Goal: Information Seeking & Learning: Learn about a topic

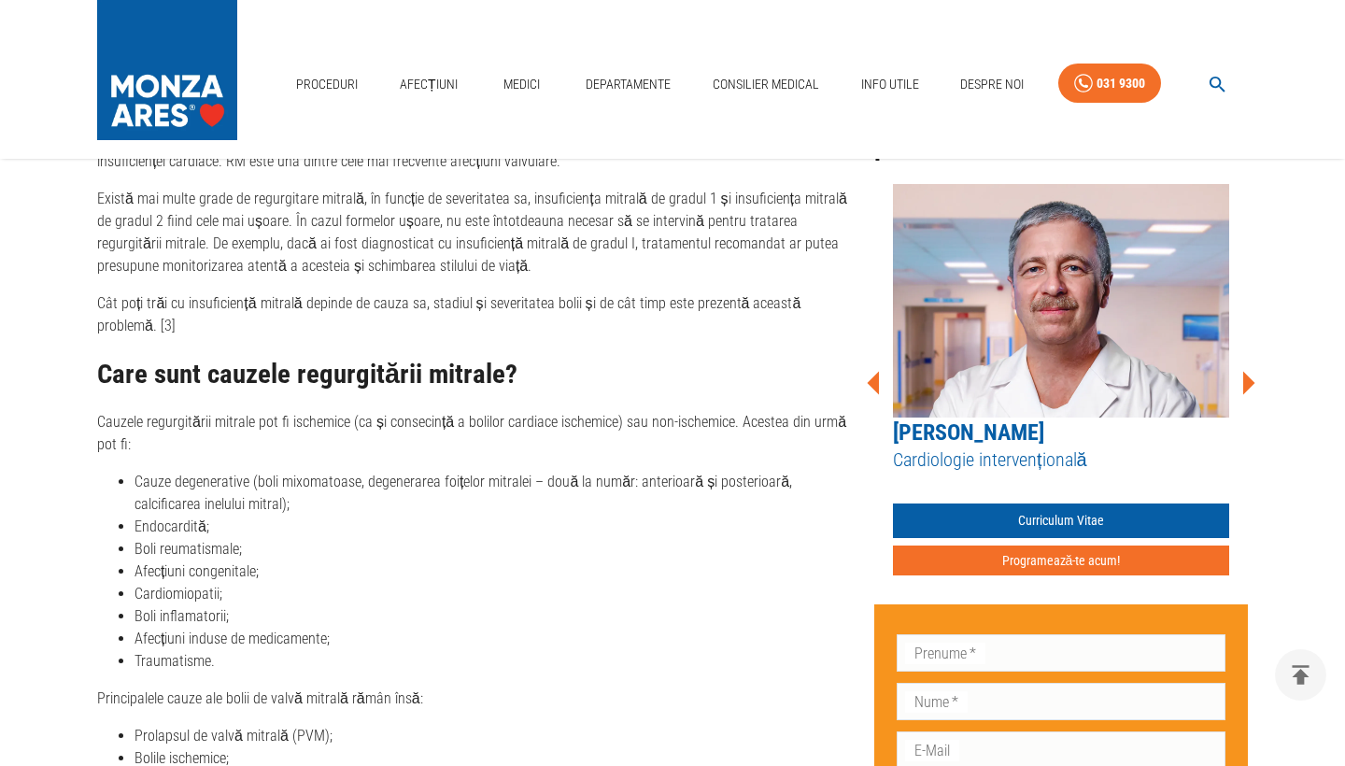
scroll to position [1642, 0]
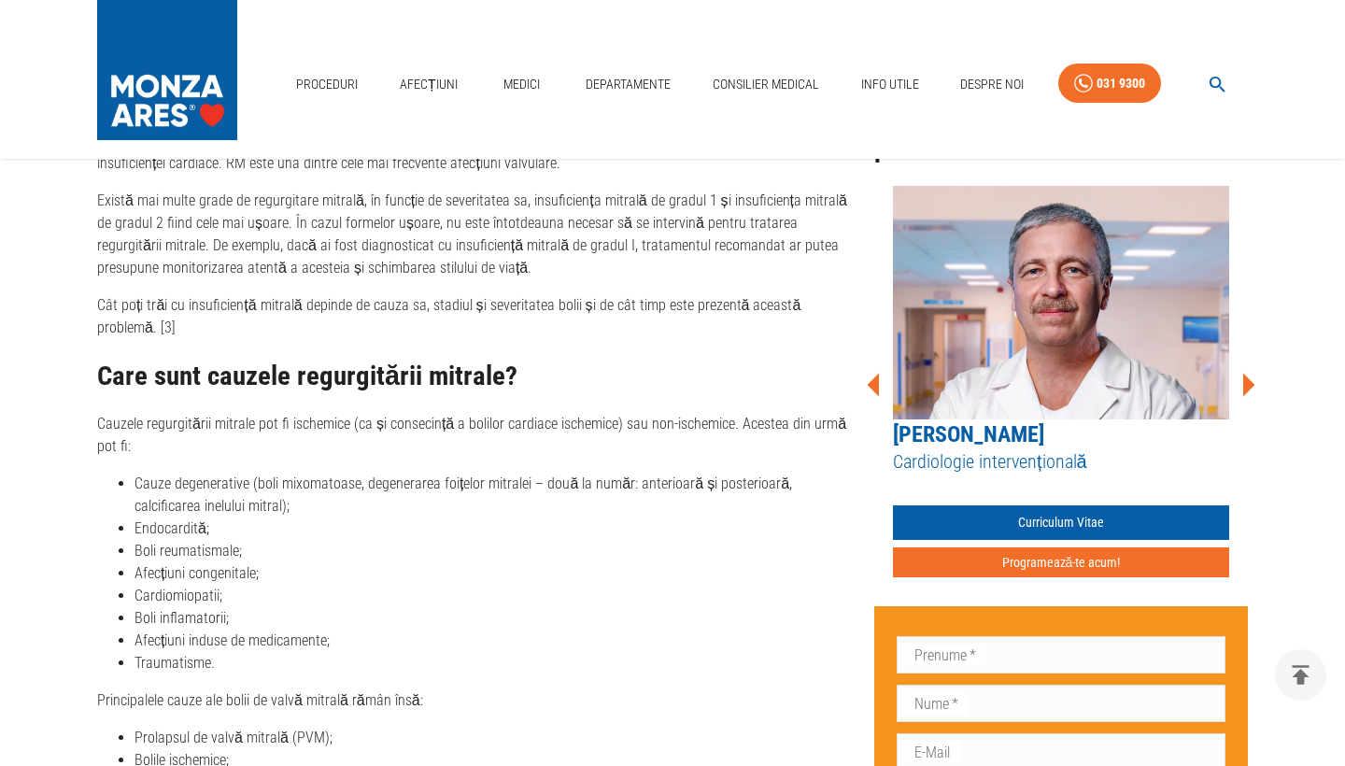
click at [1242, 382] on icon at bounding box center [1248, 385] width 56 height 56
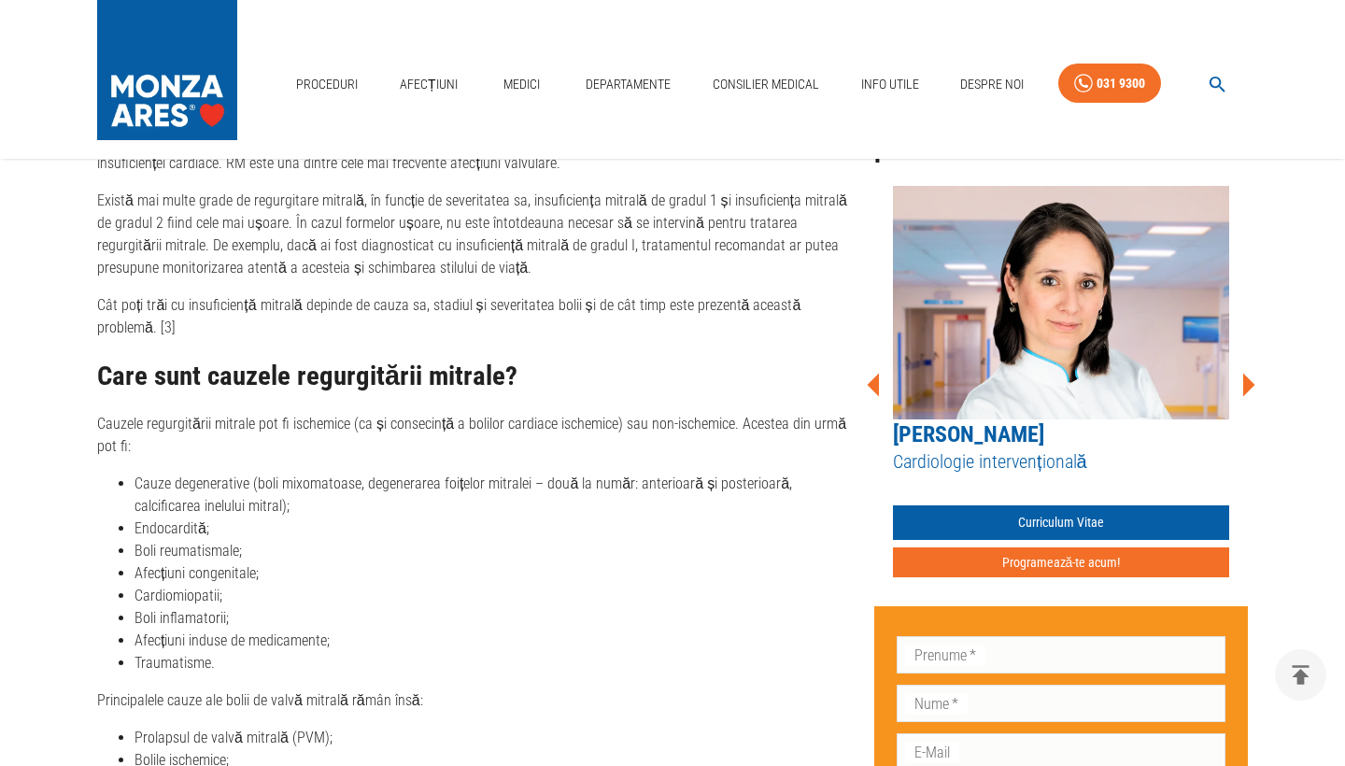
click at [1242, 382] on icon at bounding box center [1248, 385] width 56 height 56
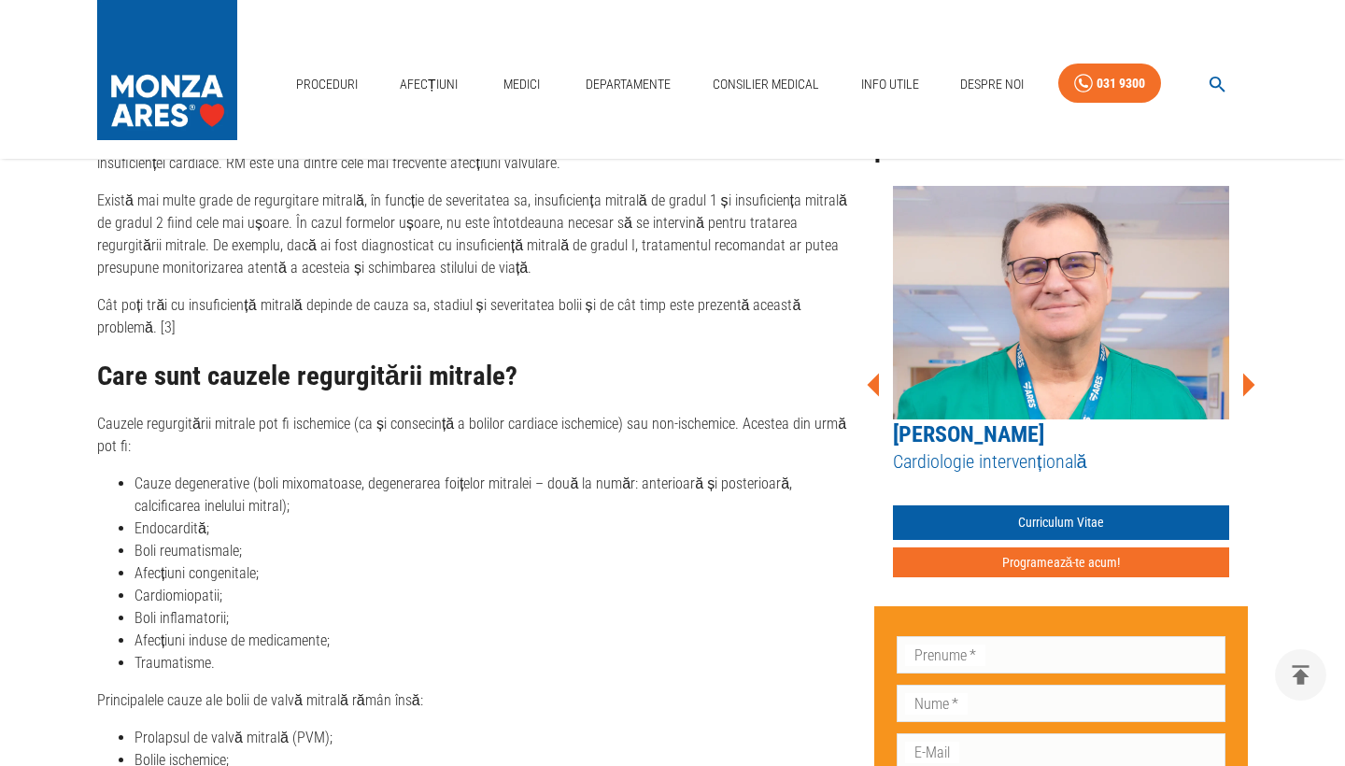
click at [1242, 382] on icon at bounding box center [1248, 385] width 56 height 56
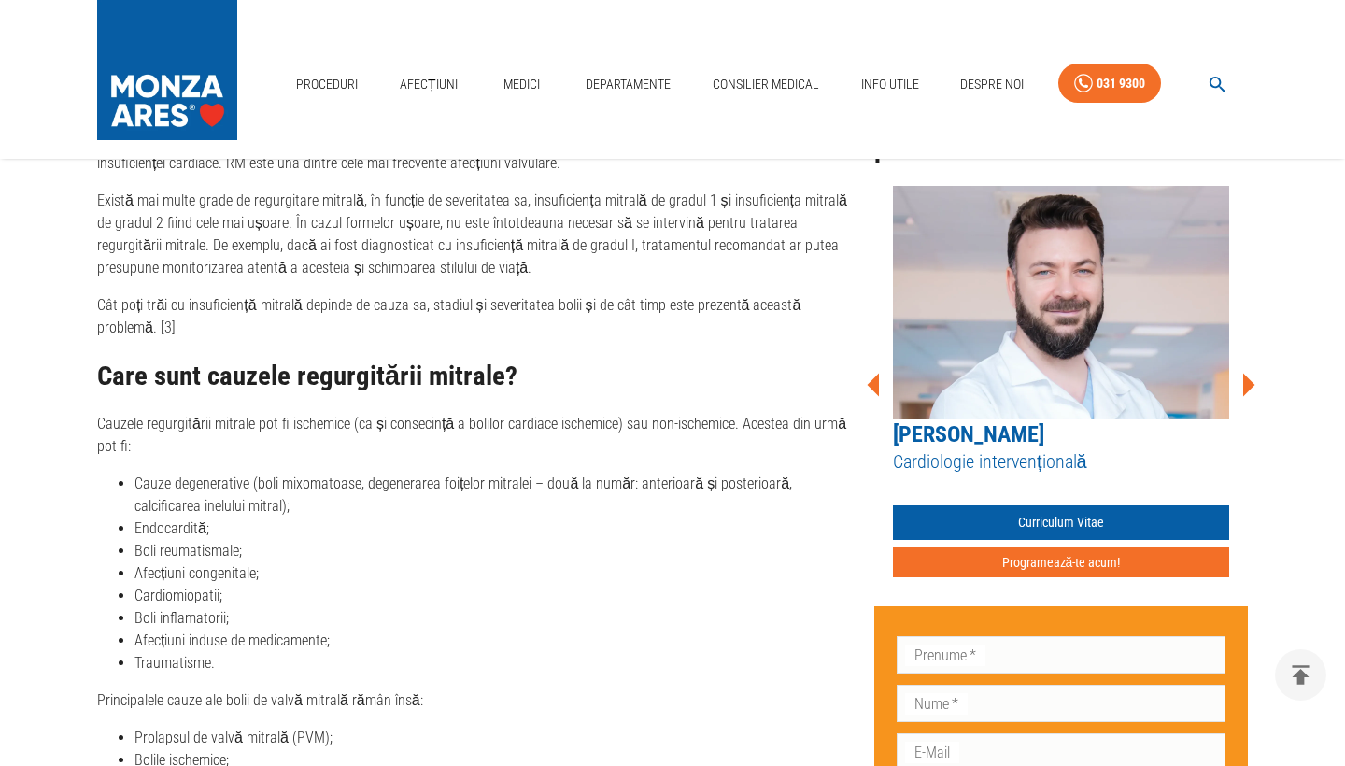
click at [1242, 382] on icon at bounding box center [1248, 385] width 56 height 56
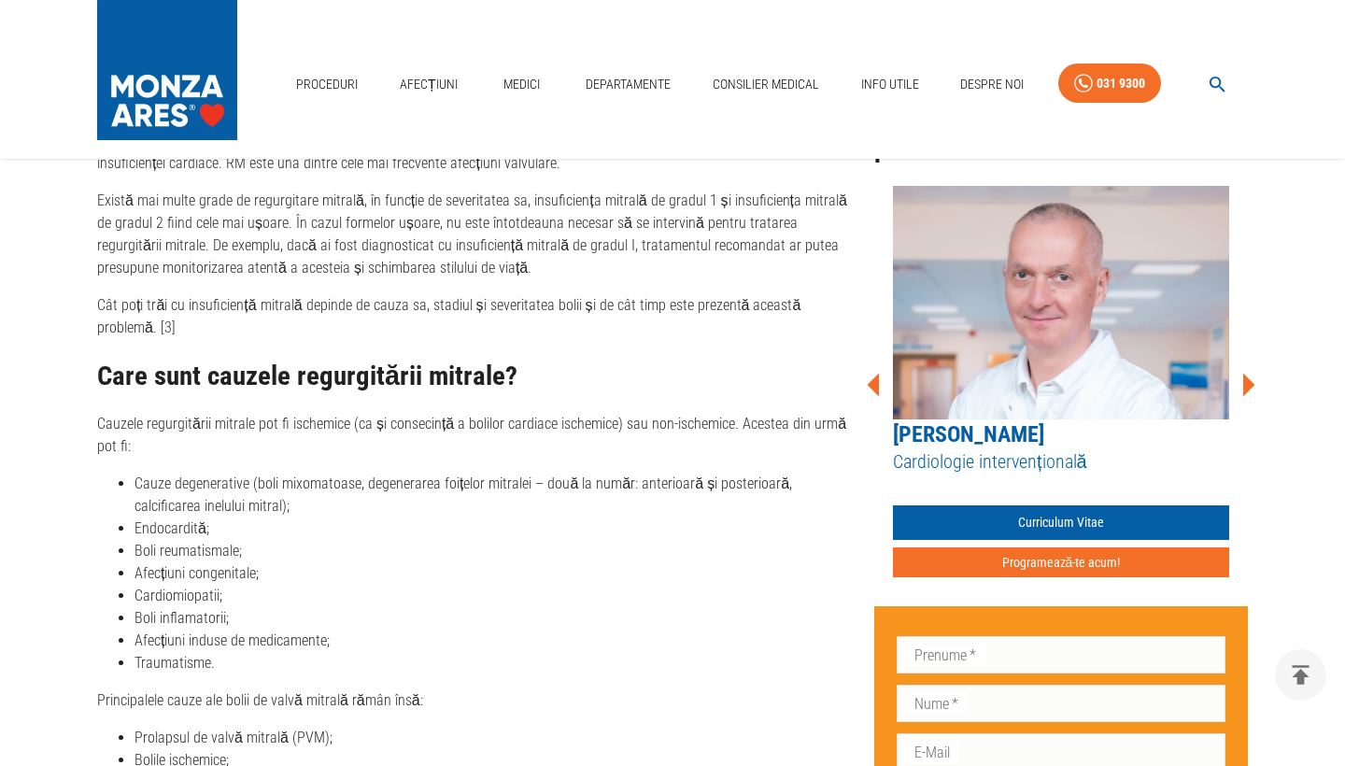
click at [1242, 382] on icon at bounding box center [1248, 385] width 56 height 56
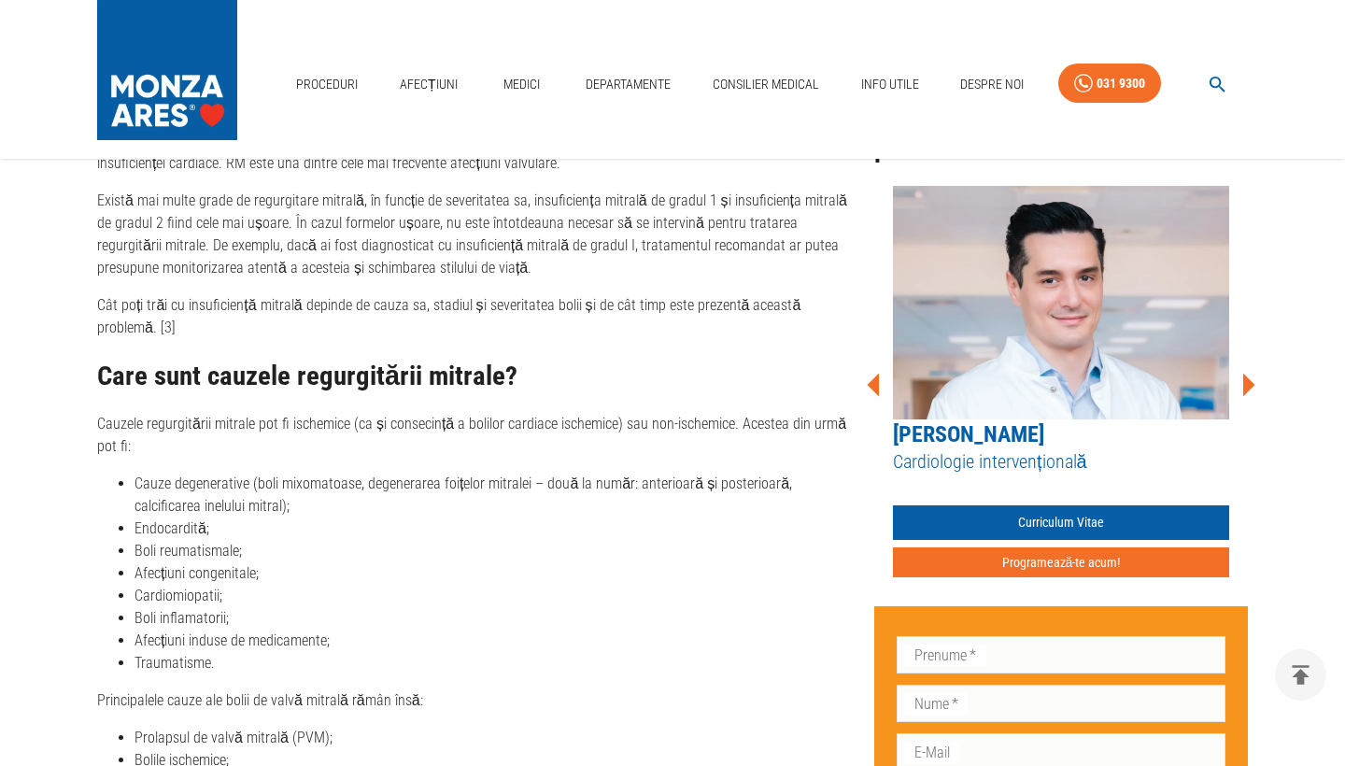
click at [1242, 382] on icon at bounding box center [1248, 385] width 56 height 56
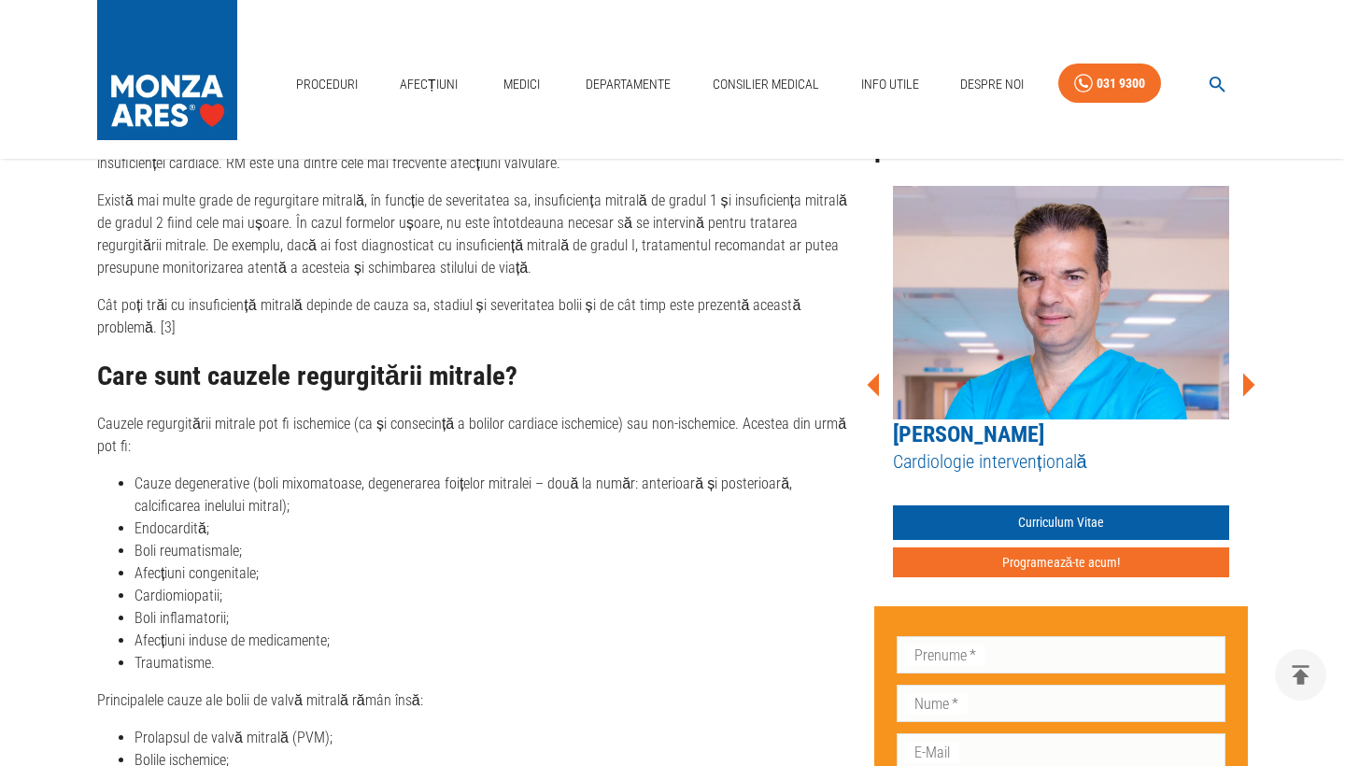
click at [1242, 382] on icon at bounding box center [1248, 385] width 56 height 56
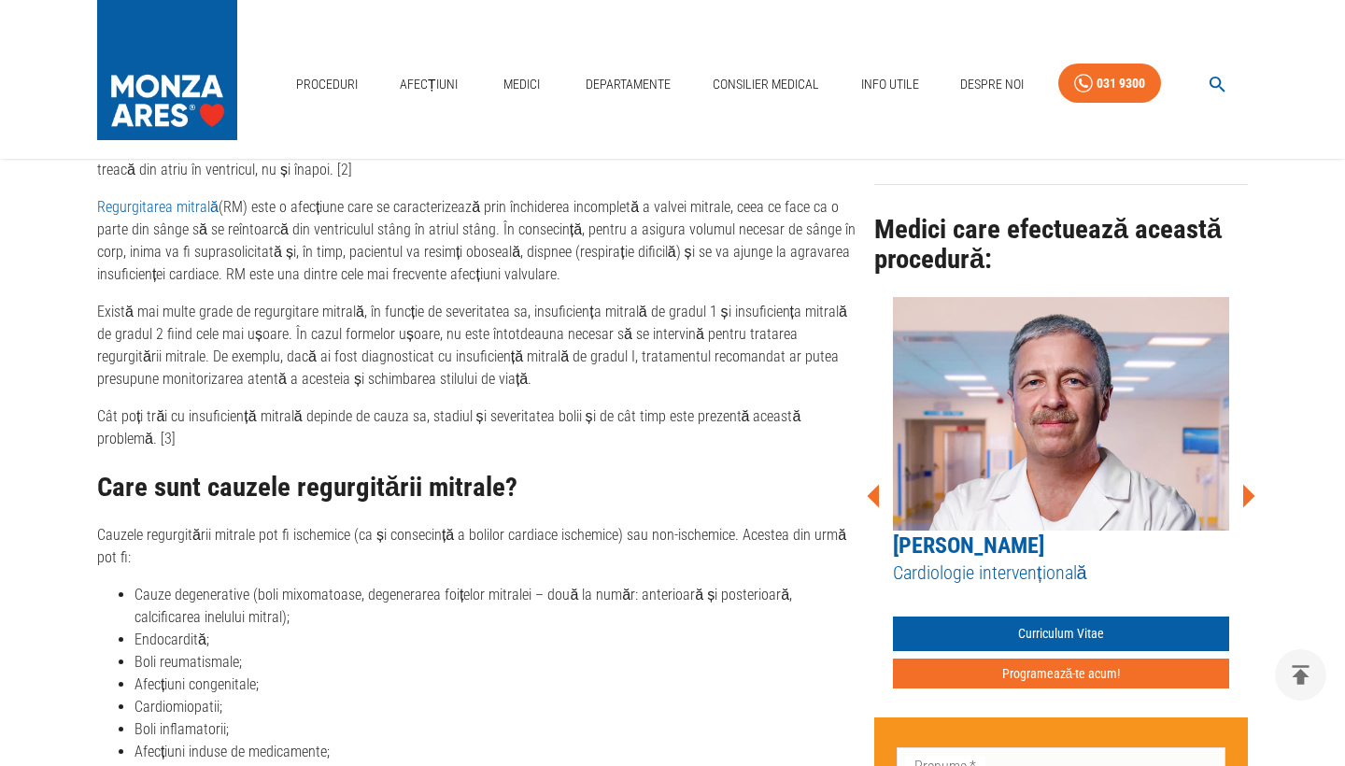
scroll to position [1761, 0]
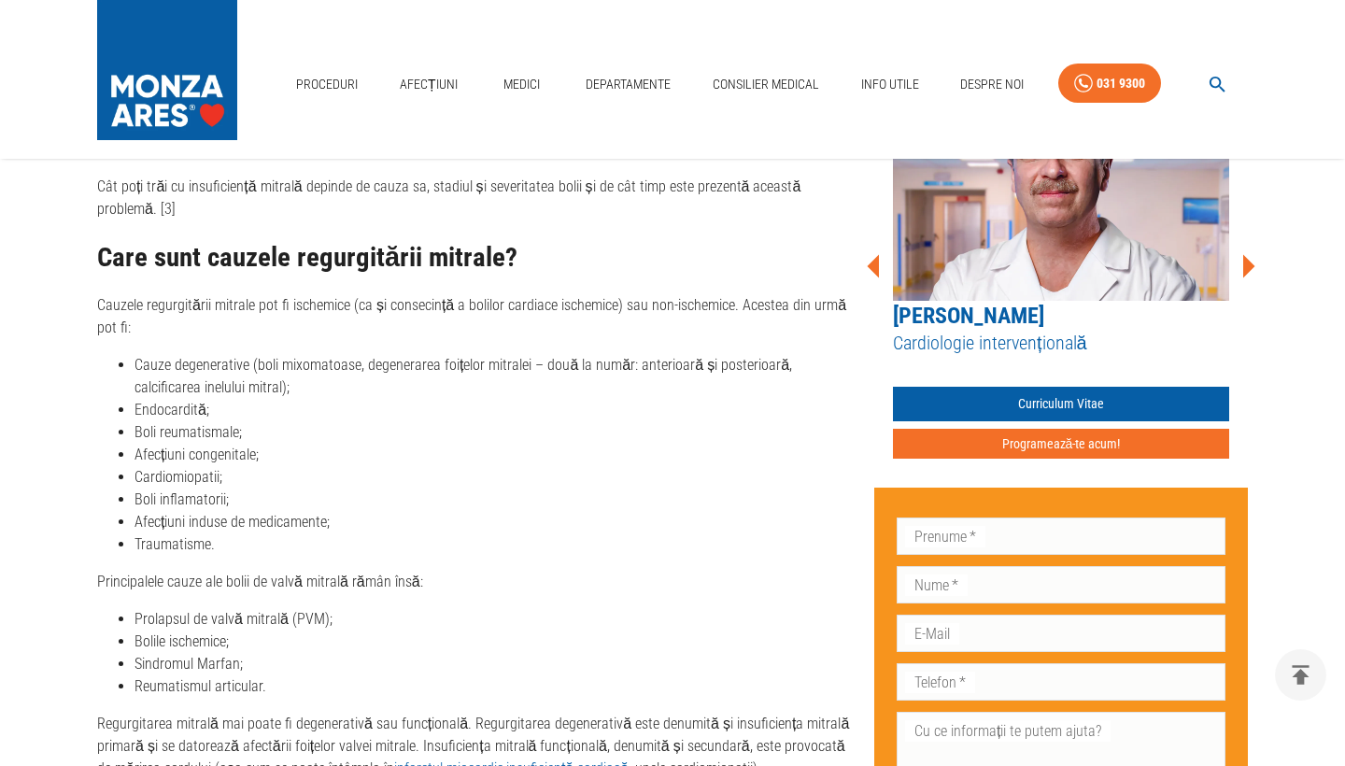
click at [997, 319] on link "[PERSON_NAME]" at bounding box center [968, 316] width 151 height 26
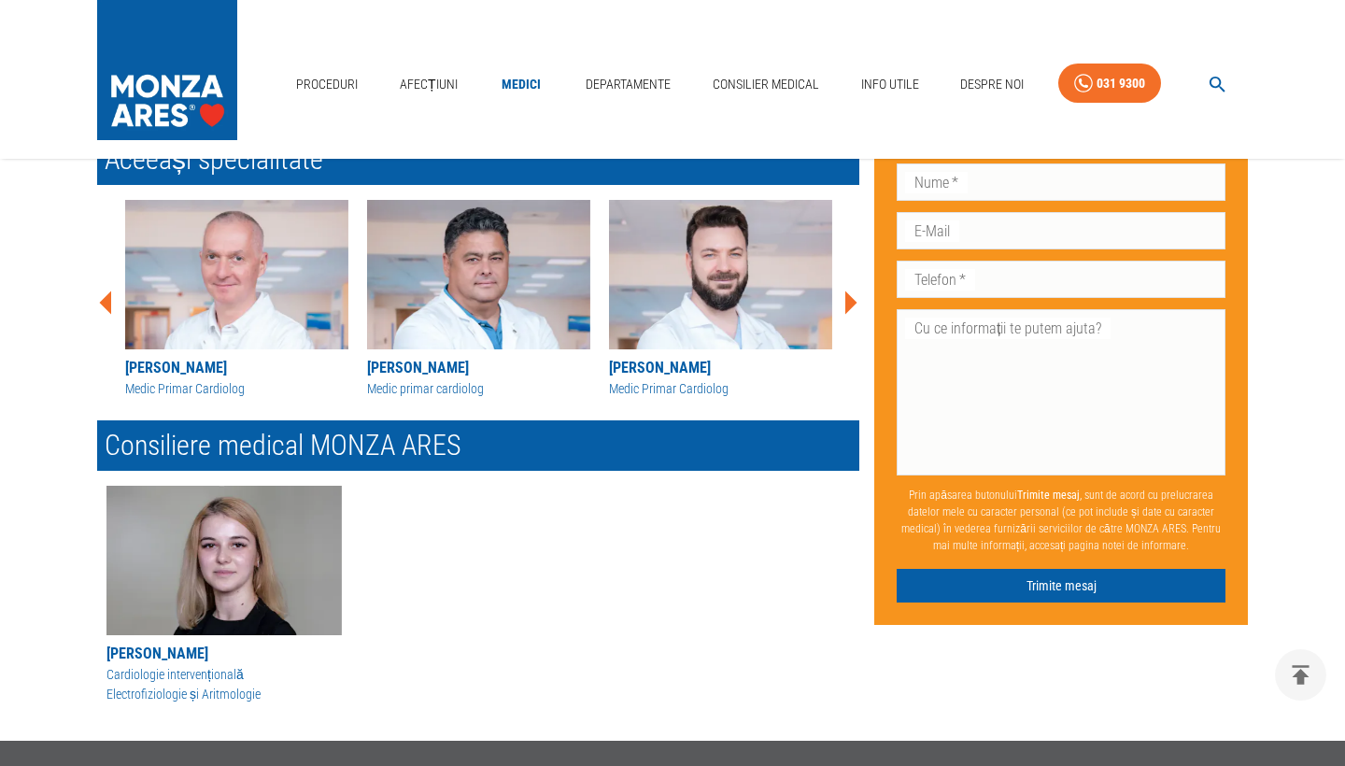
scroll to position [835, 0]
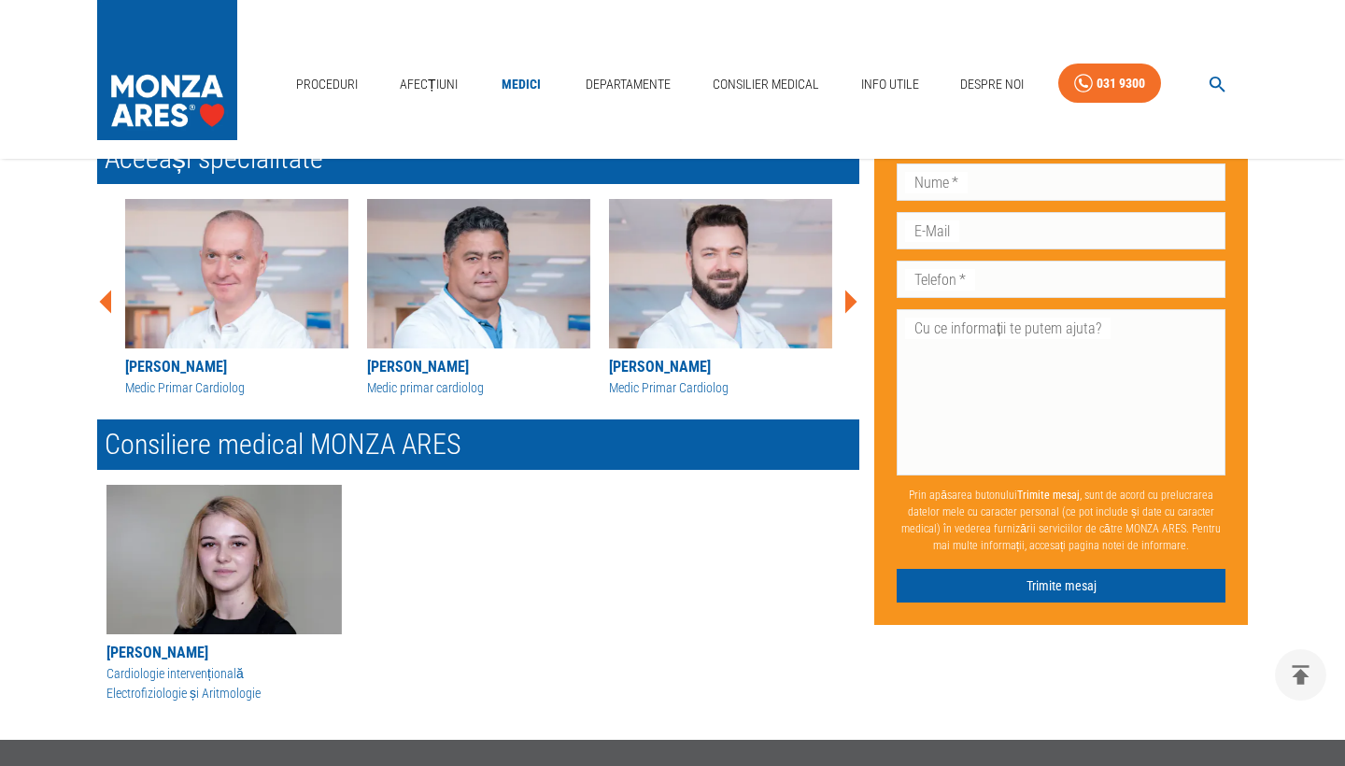
click at [844, 289] on icon at bounding box center [850, 302] width 56 height 56
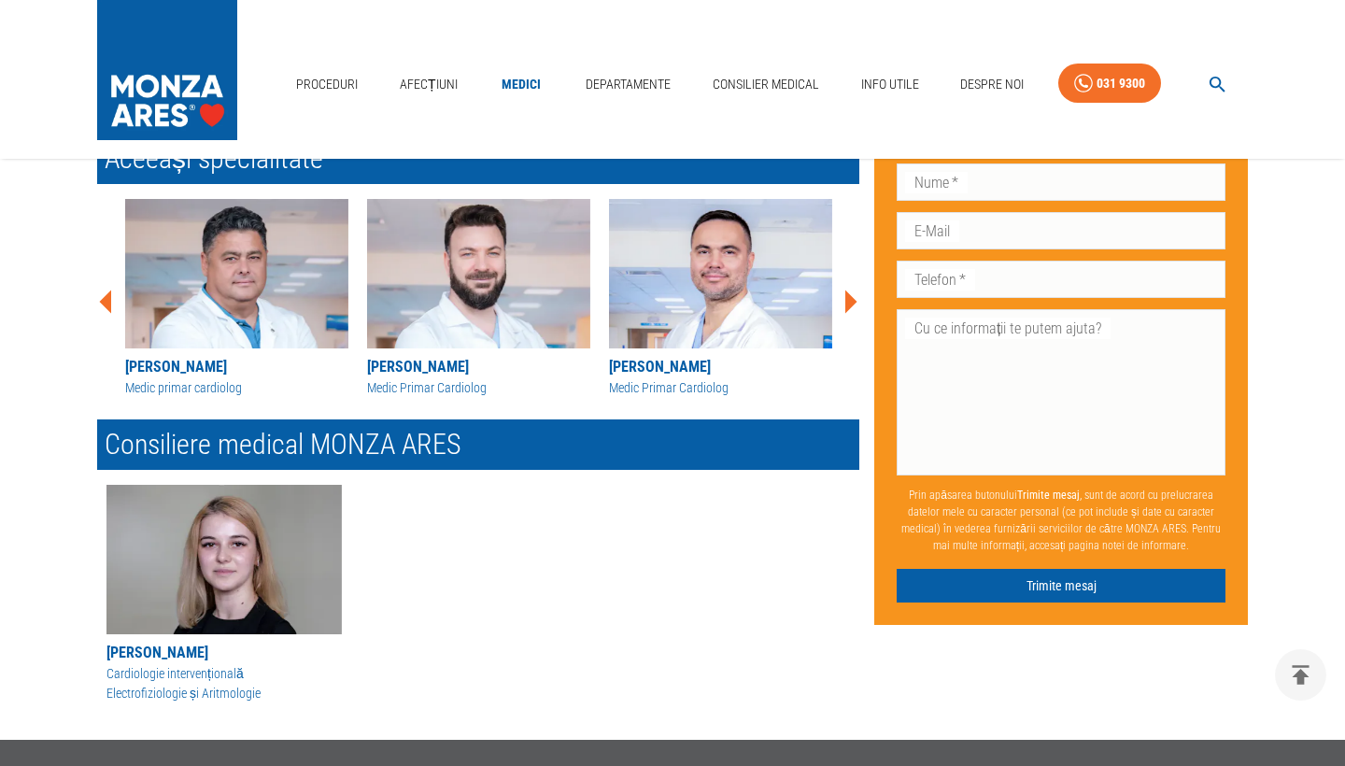
click at [844, 289] on icon at bounding box center [850, 302] width 56 height 56
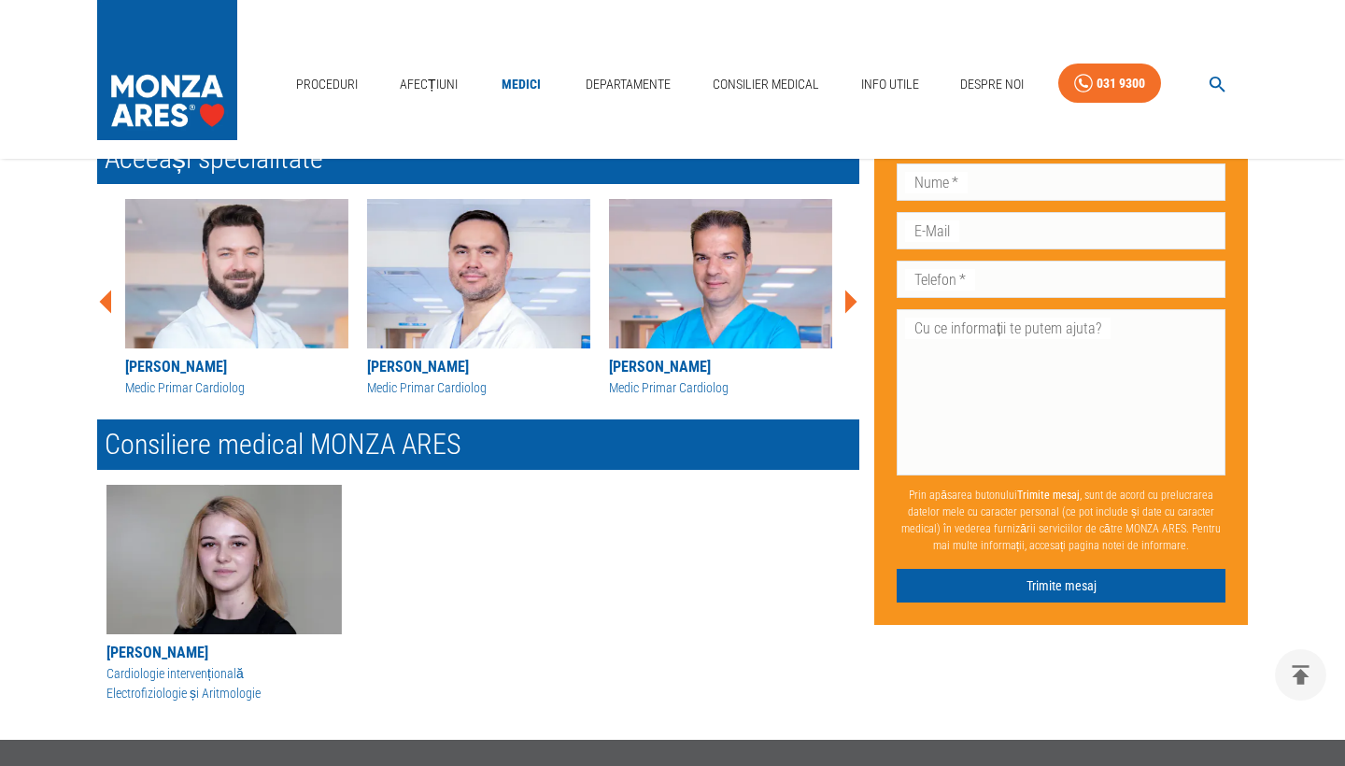
click at [844, 289] on icon at bounding box center [850, 302] width 56 height 56
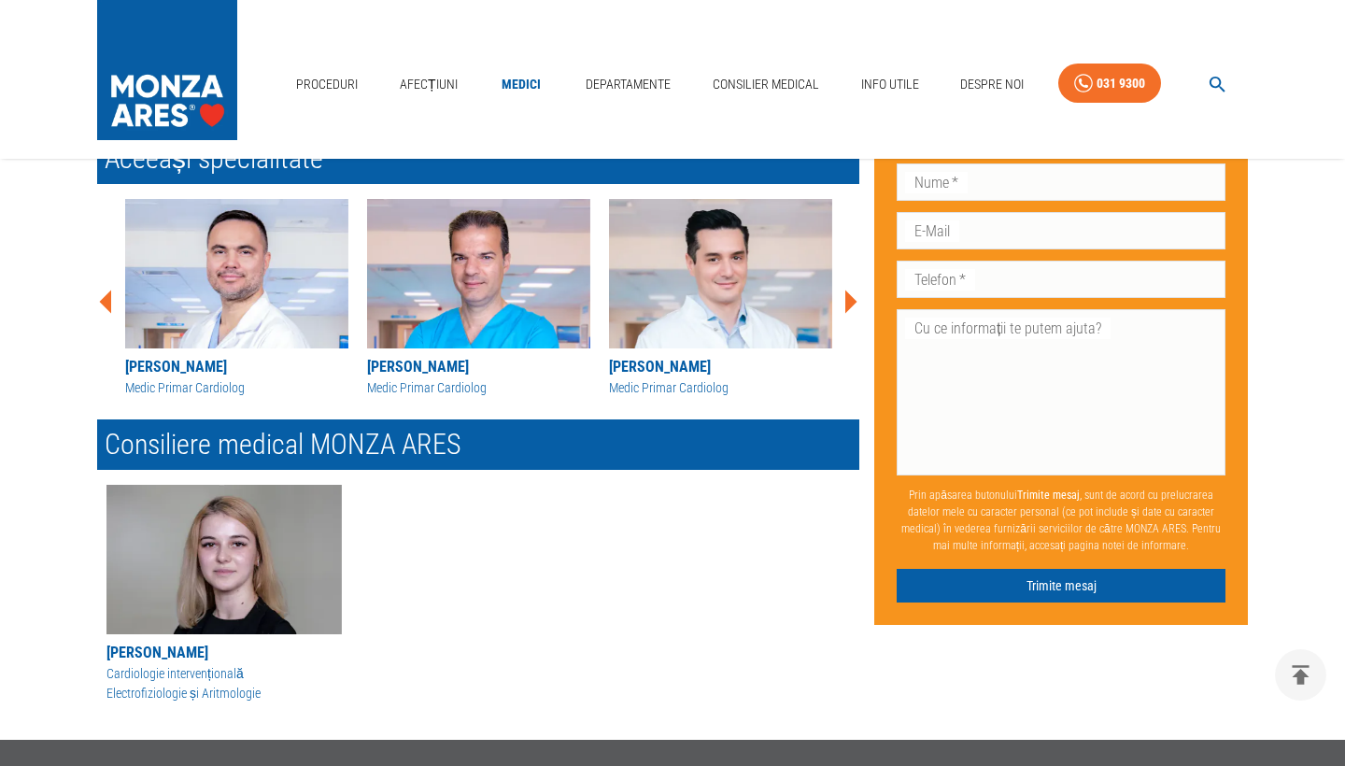
click at [844, 289] on icon at bounding box center [850, 302] width 56 height 56
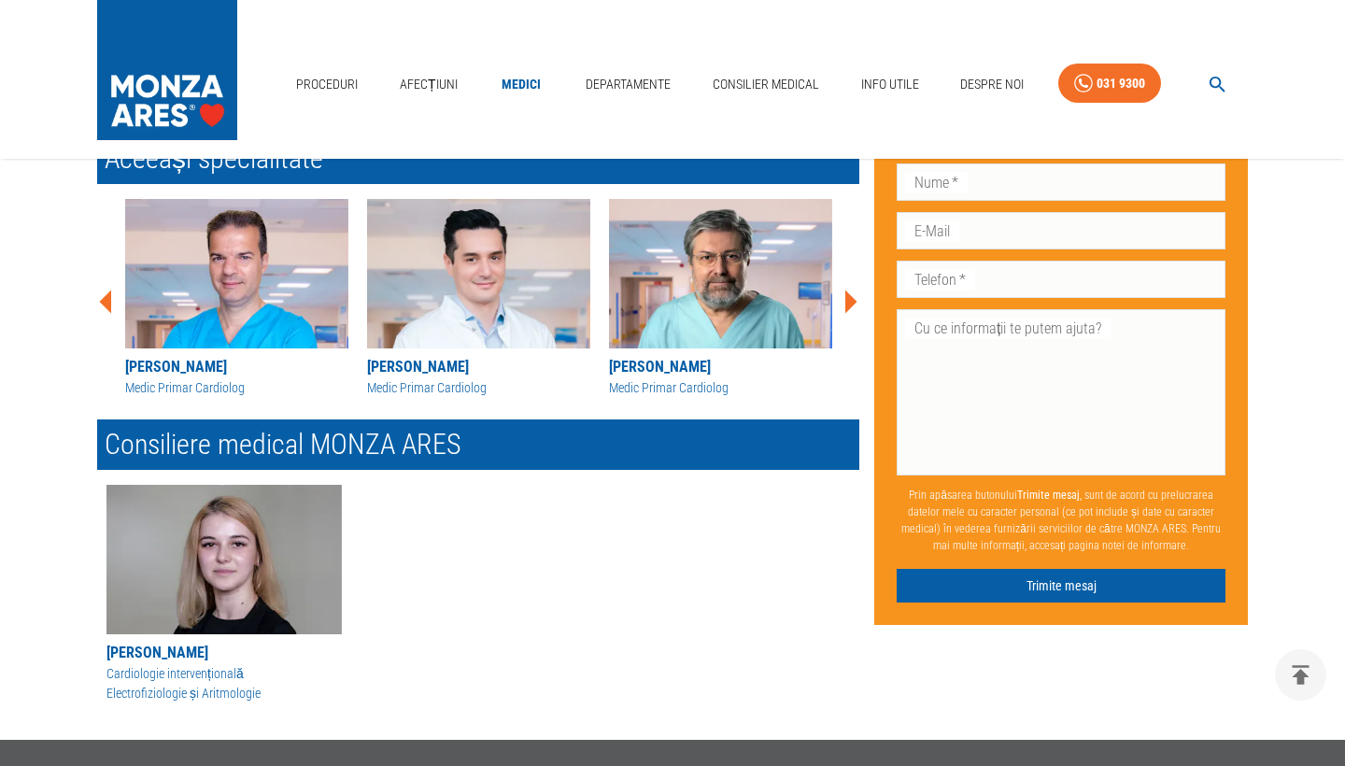
click at [844, 289] on icon at bounding box center [850, 302] width 56 height 56
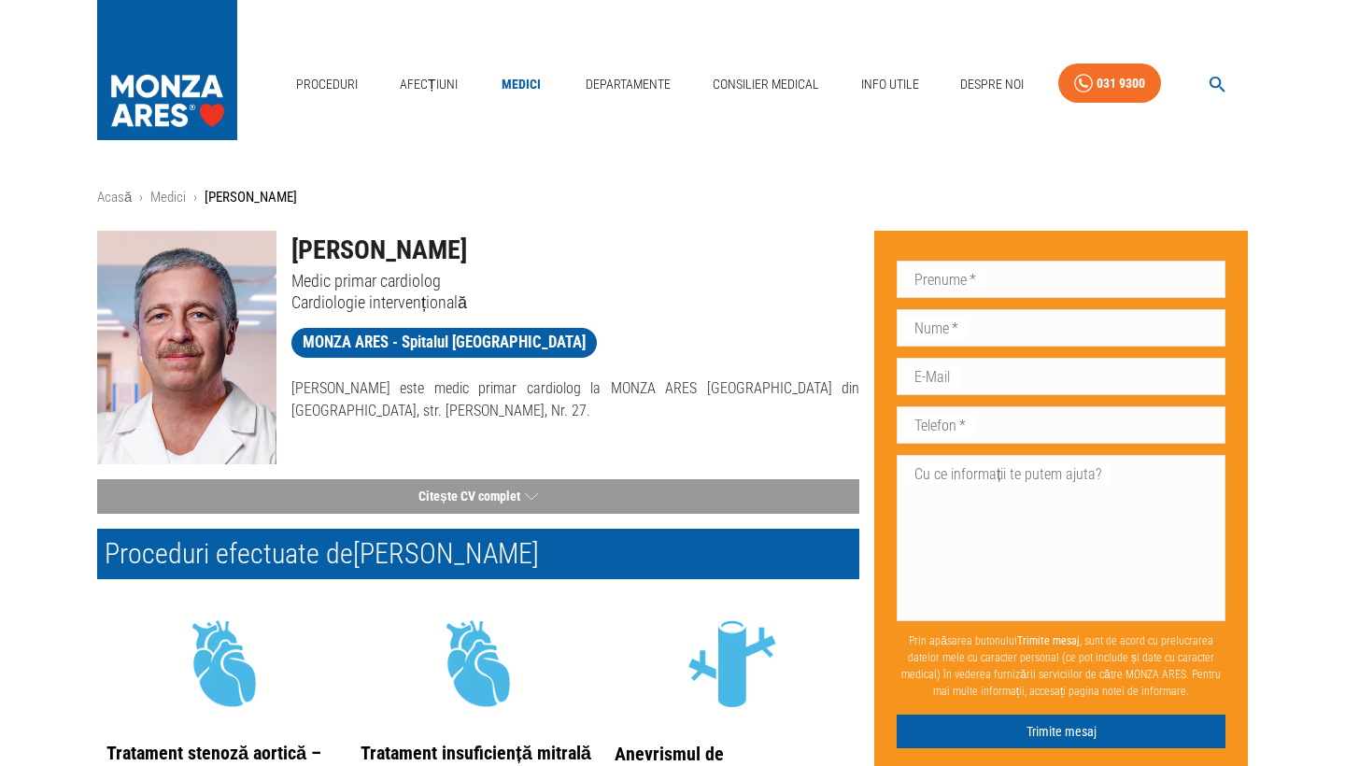
scroll to position [0, 0]
drag, startPoint x: 294, startPoint y: 246, endPoint x: 488, endPoint y: 244, distance: 193.4
click at [489, 244] on h1 "[PERSON_NAME]" at bounding box center [575, 250] width 568 height 39
copy h1 "[PERSON_NAME]"
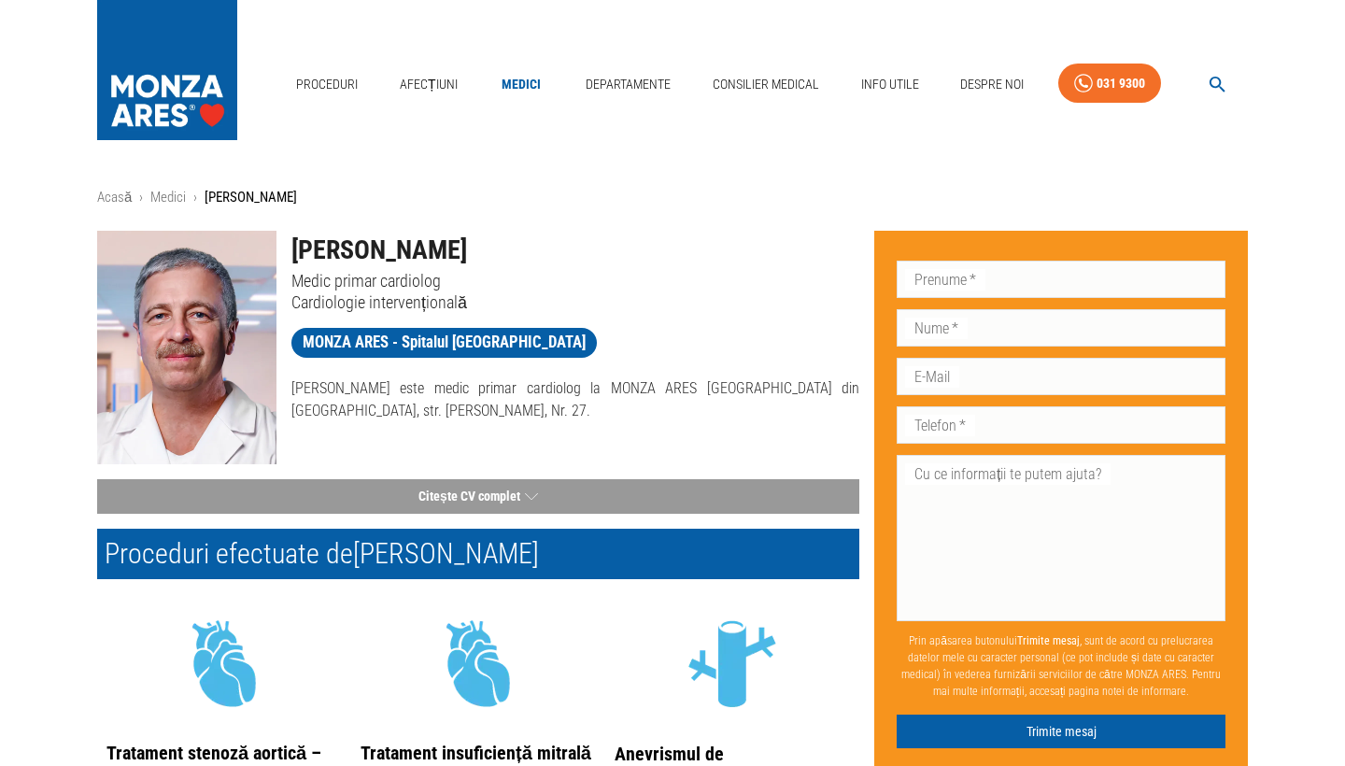
scroll to position [1761, 0]
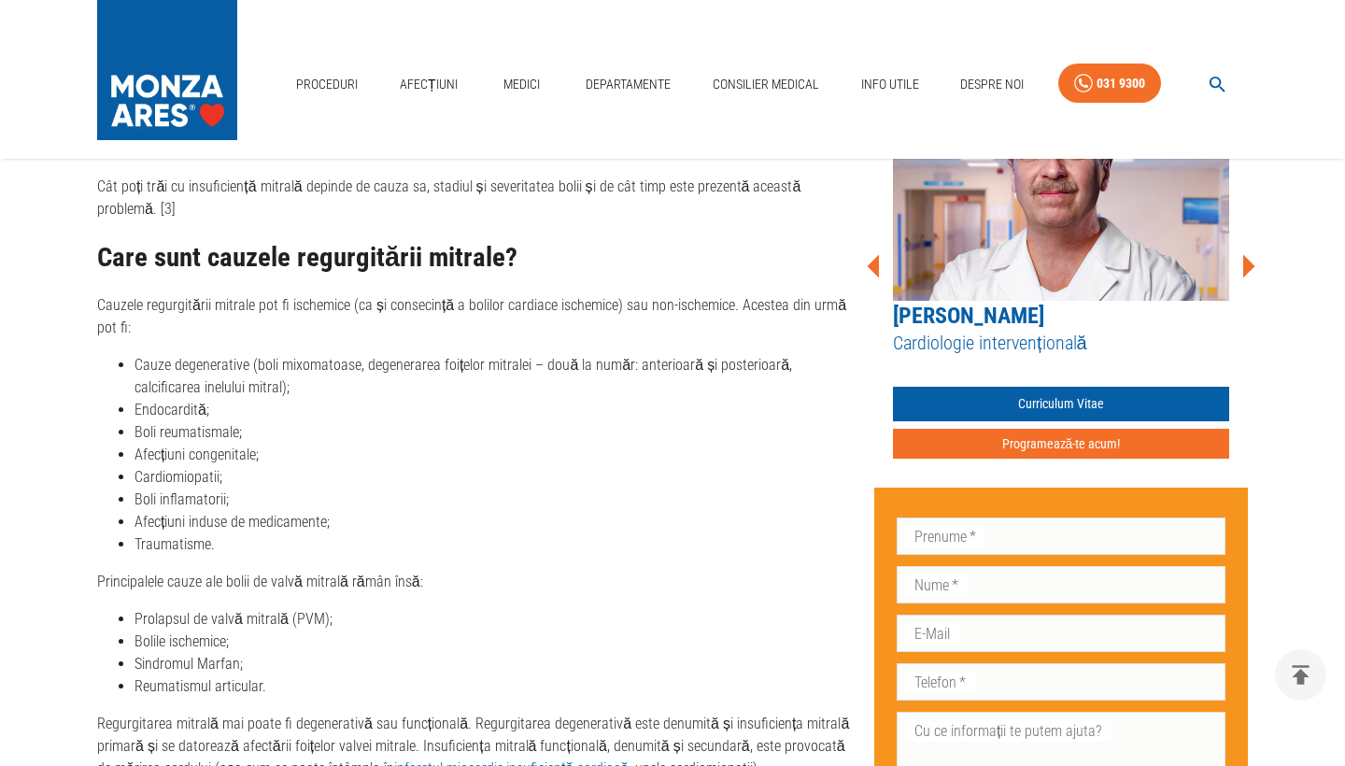
click at [1243, 258] on icon at bounding box center [1249, 265] width 12 height 23
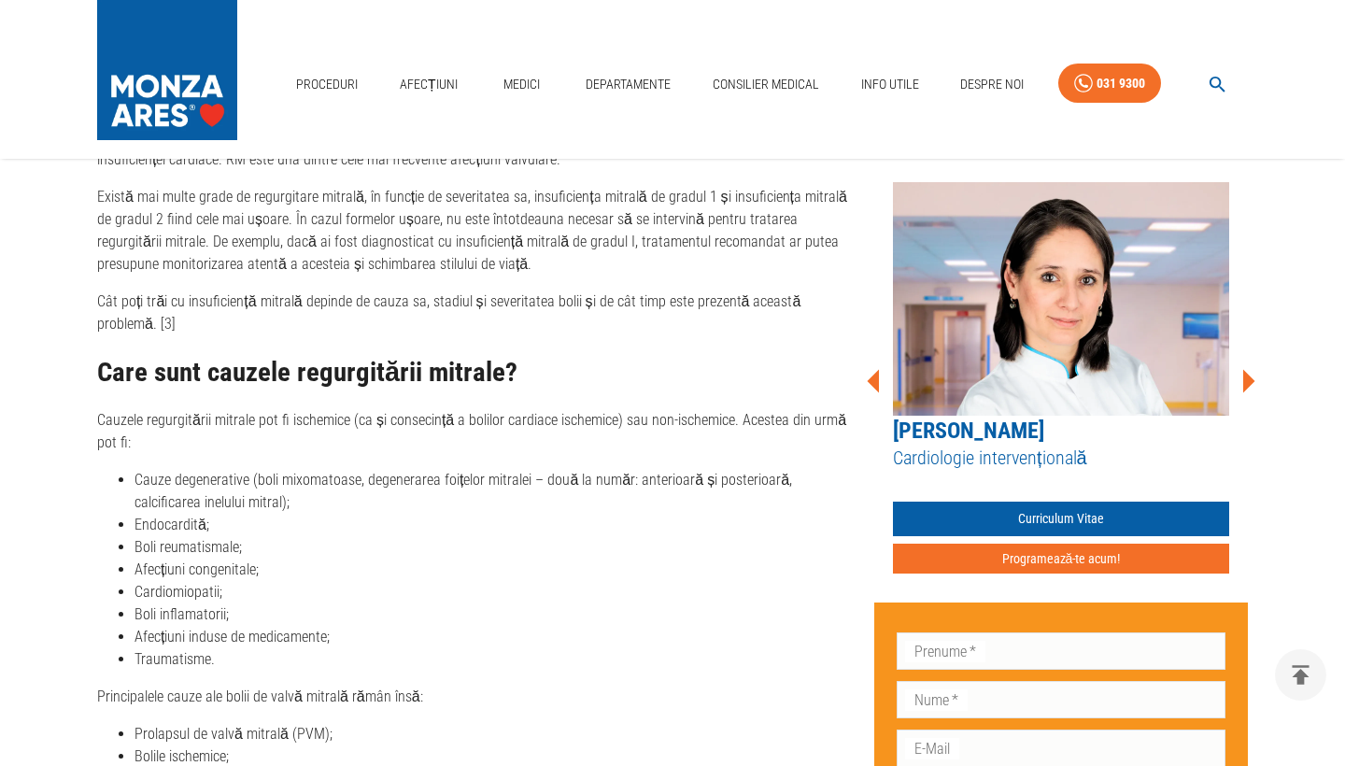
scroll to position [1626, 0]
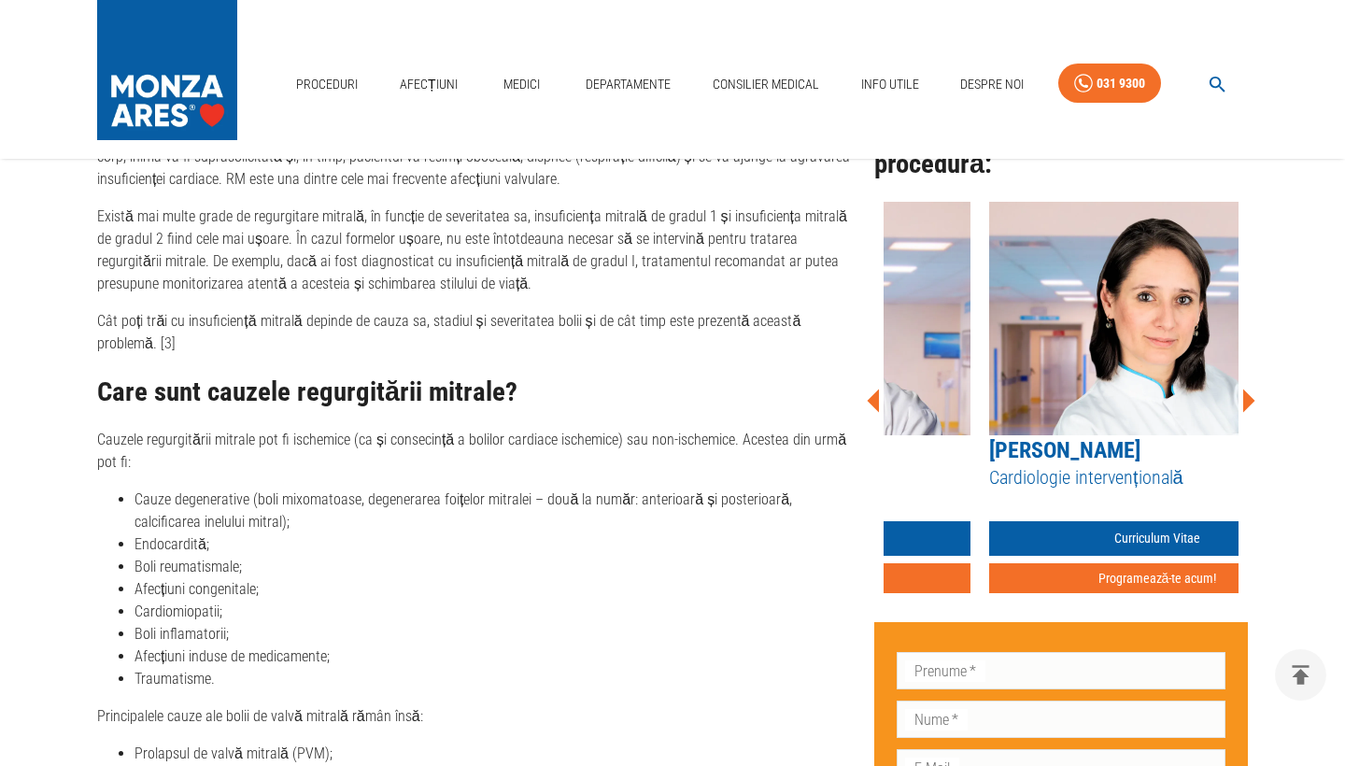
drag, startPoint x: 898, startPoint y: 444, endPoint x: 924, endPoint y: 448, distance: 26.6
click at [989, 448] on link "[PERSON_NAME]" at bounding box center [1064, 450] width 151 height 26
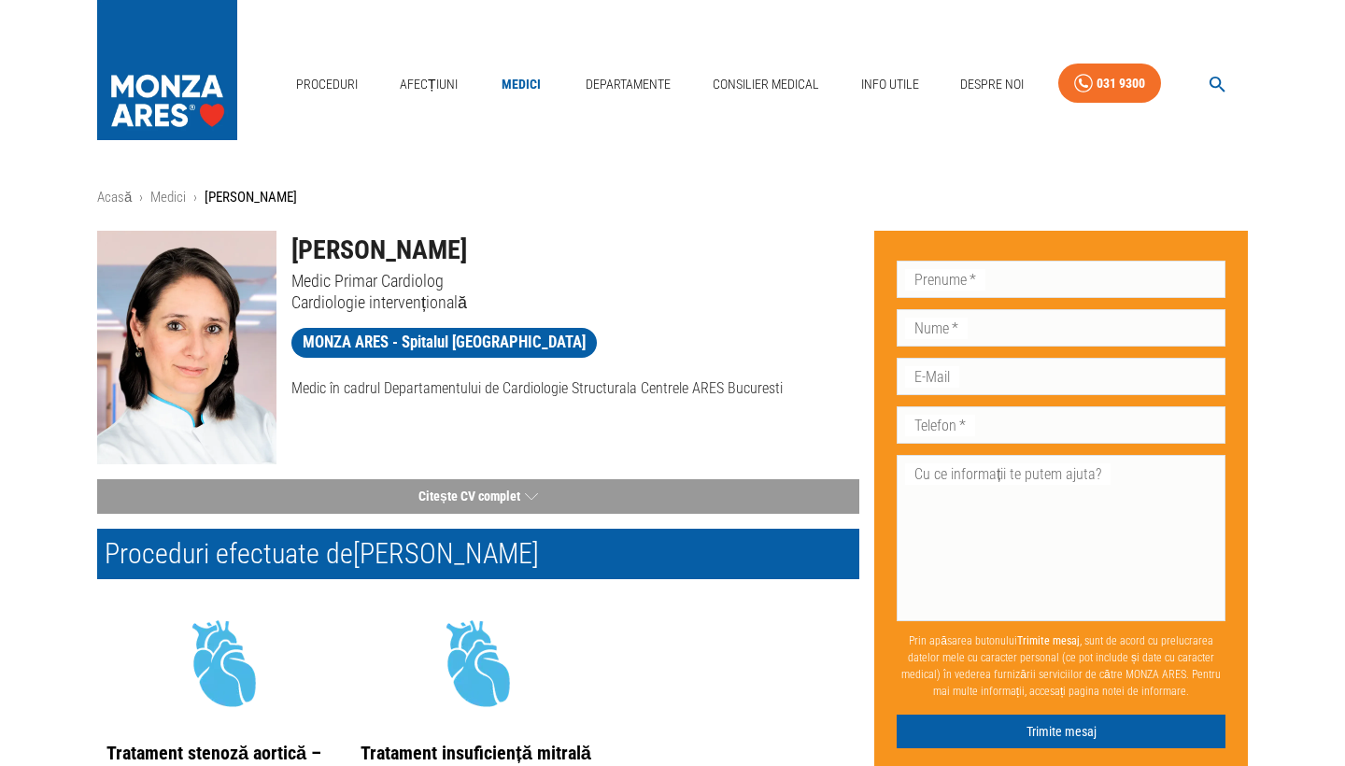
drag, startPoint x: 287, startPoint y: 245, endPoint x: 528, endPoint y: 245, distance: 241.0
click at [528, 245] on div "[PERSON_NAME] Medic Primar Cardiolog Cardiologie intervențională" at bounding box center [568, 264] width 583 height 97
copy h1 "[PERSON_NAME]"
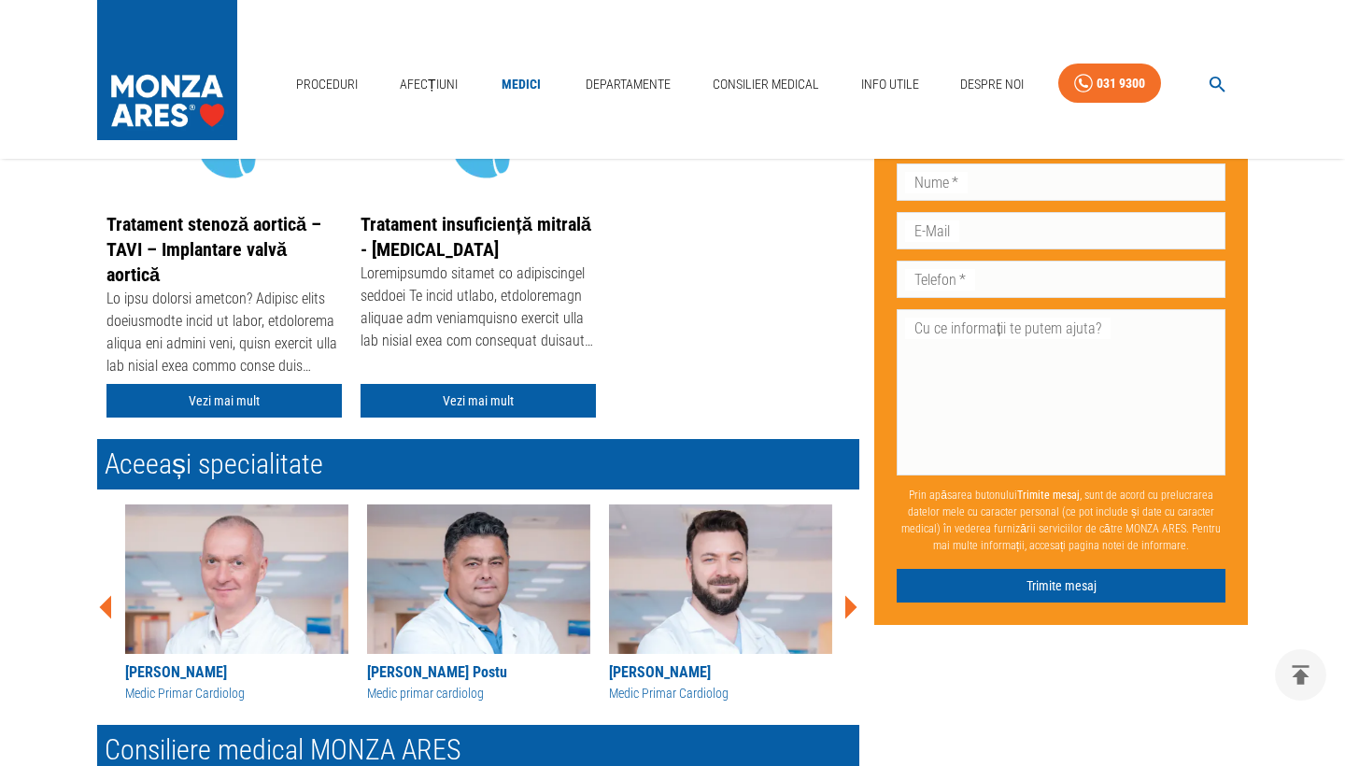
scroll to position [537, 0]
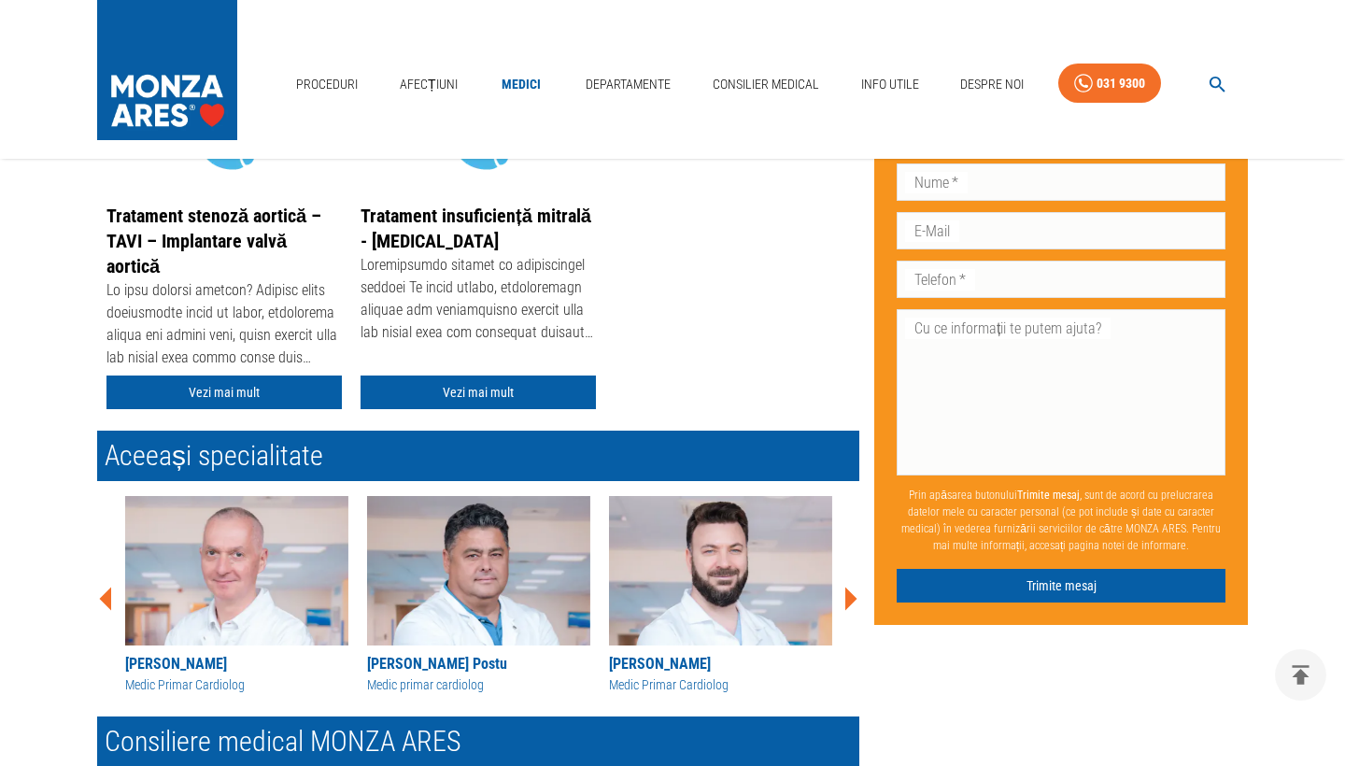
click at [146, 660] on div "[PERSON_NAME]" at bounding box center [236, 664] width 223 height 22
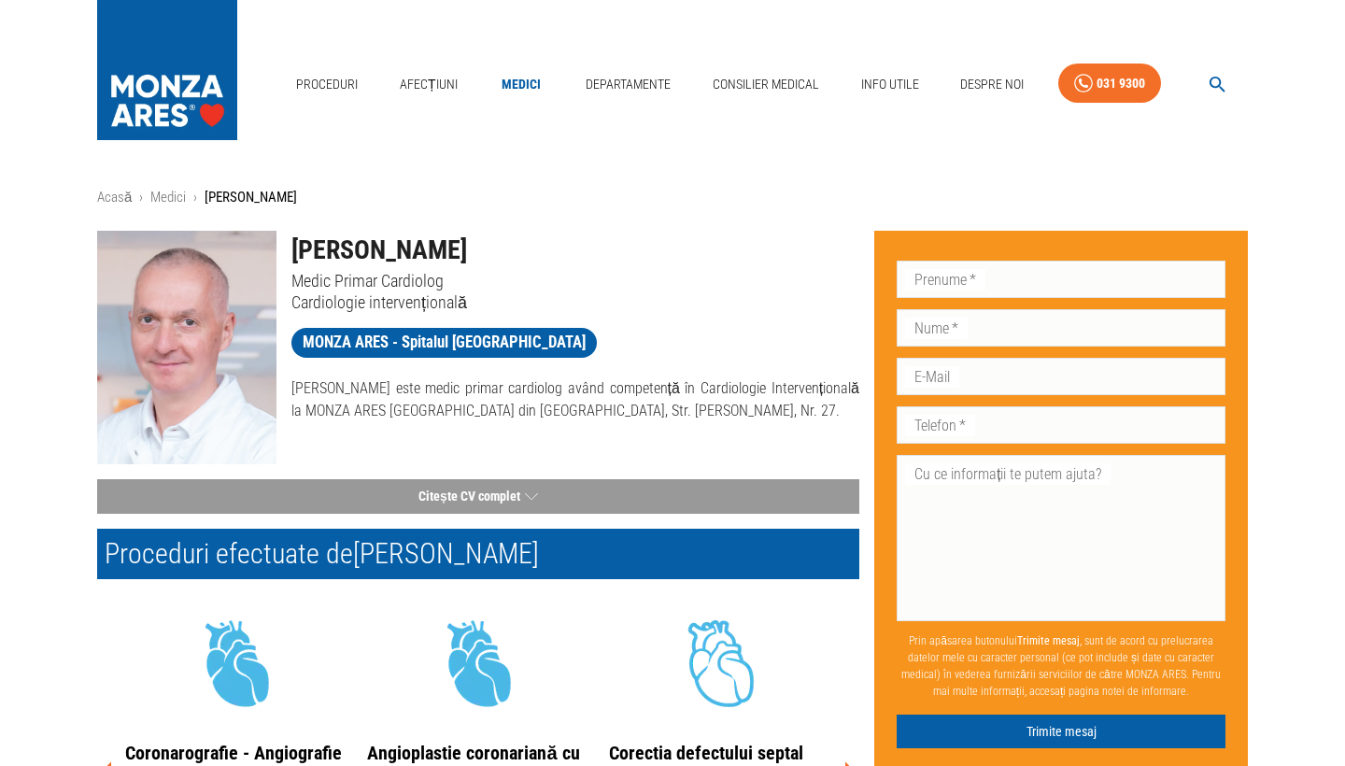
drag, startPoint x: 292, startPoint y: 241, endPoint x: 540, endPoint y: 241, distance: 247.6
click at [539, 241] on h1 "[PERSON_NAME]" at bounding box center [575, 250] width 568 height 39
copy h1 "[PERSON_NAME]"
